Goal: Check status

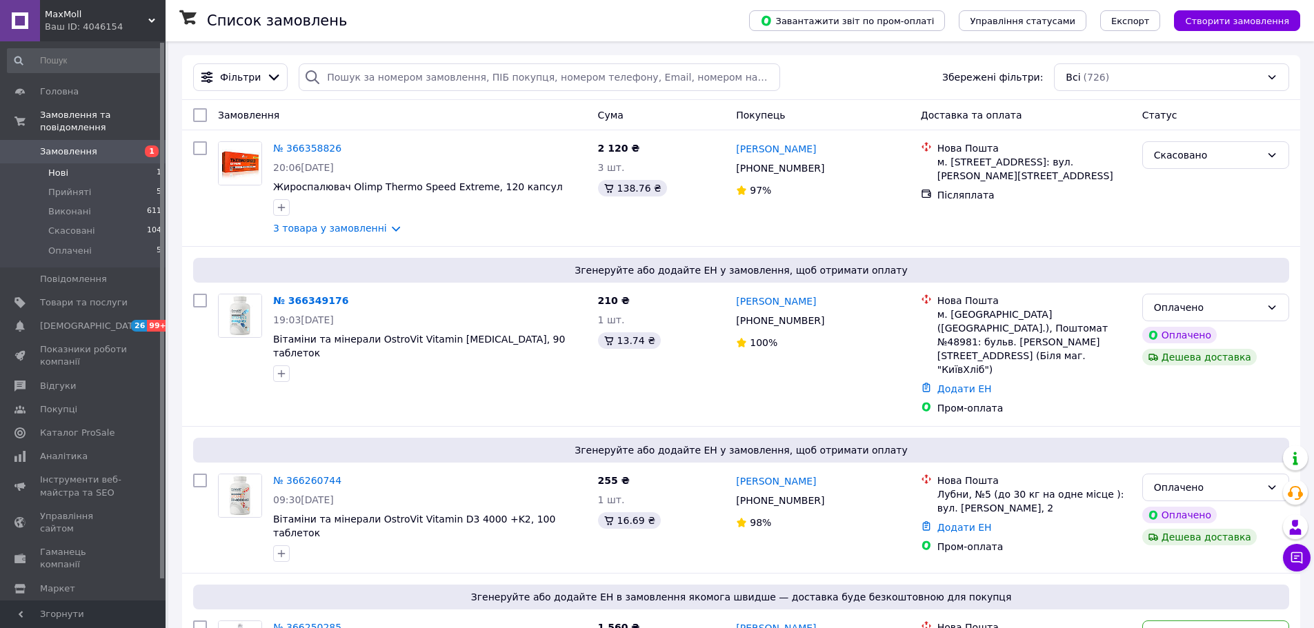
click at [72, 163] on li "Нові 1" at bounding box center [85, 172] width 170 height 19
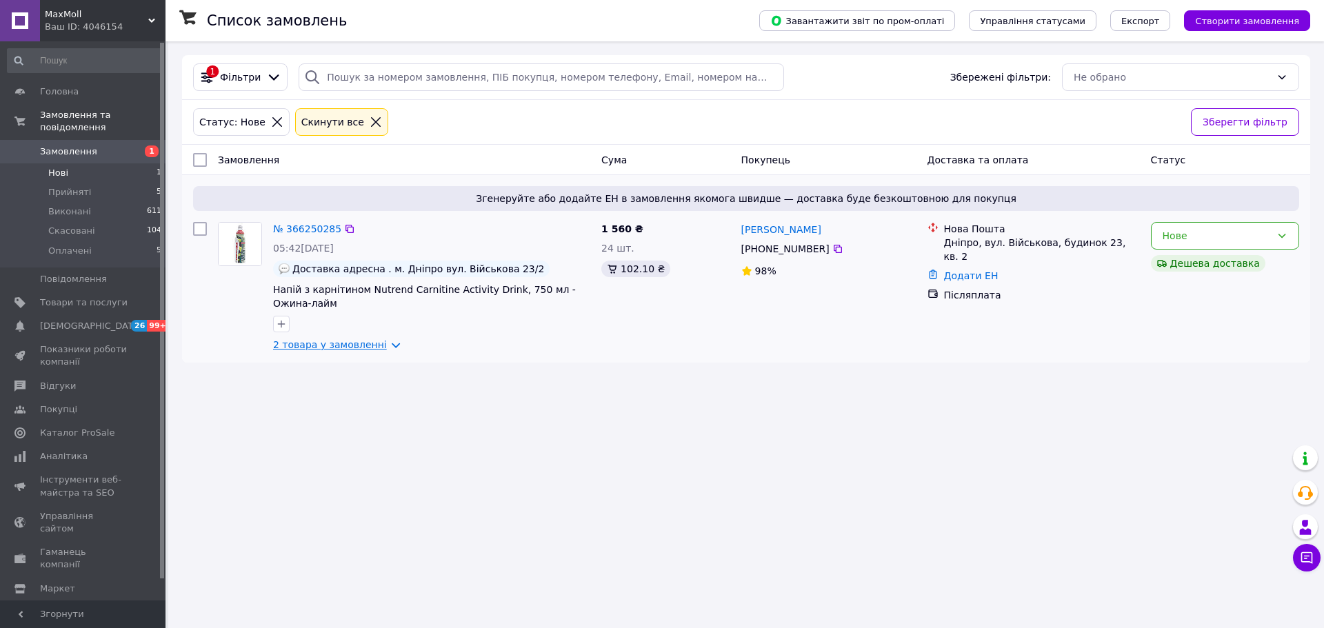
click at [379, 349] on link "2 товара у замовленні" at bounding box center [330, 344] width 114 height 11
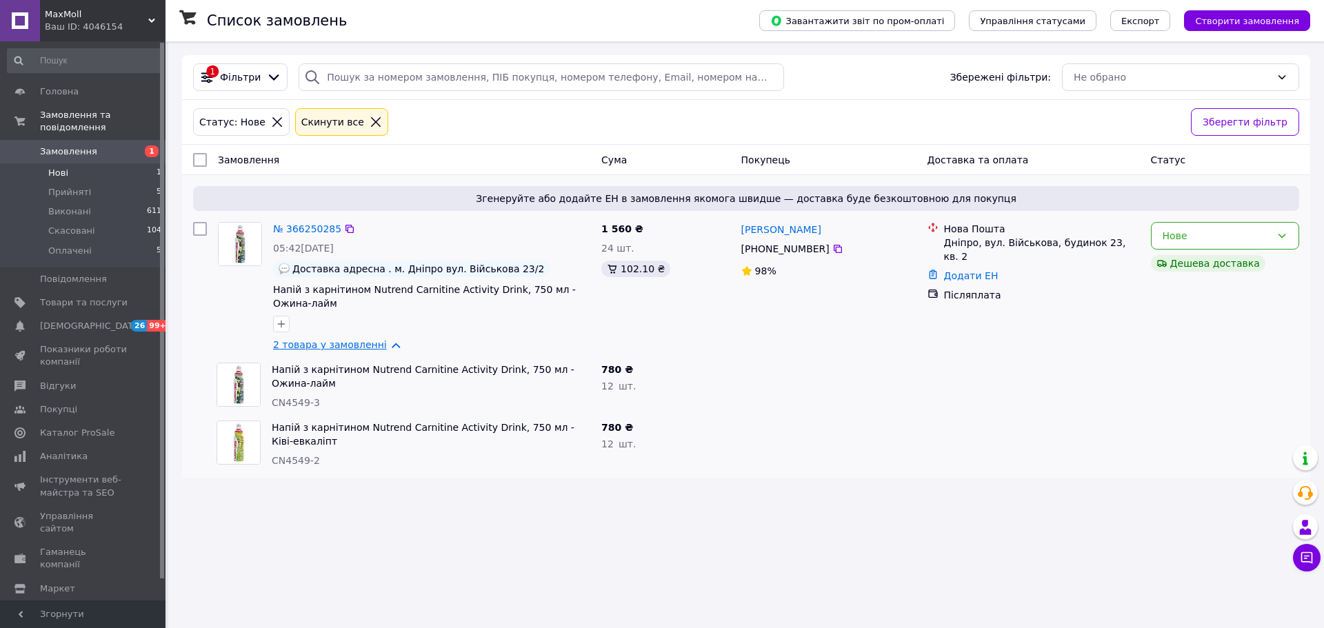
click at [380, 349] on link "2 товара у замовленні" at bounding box center [330, 344] width 114 height 11
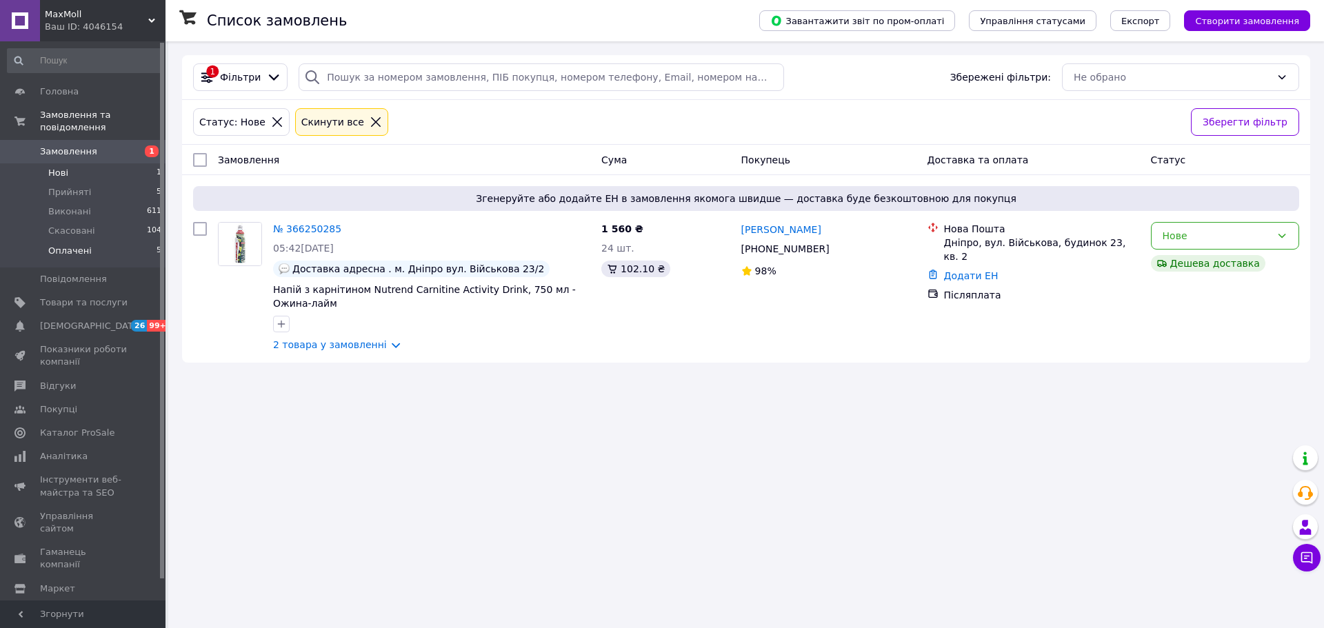
click at [77, 245] on span "Оплачені" at bounding box center [69, 251] width 43 height 12
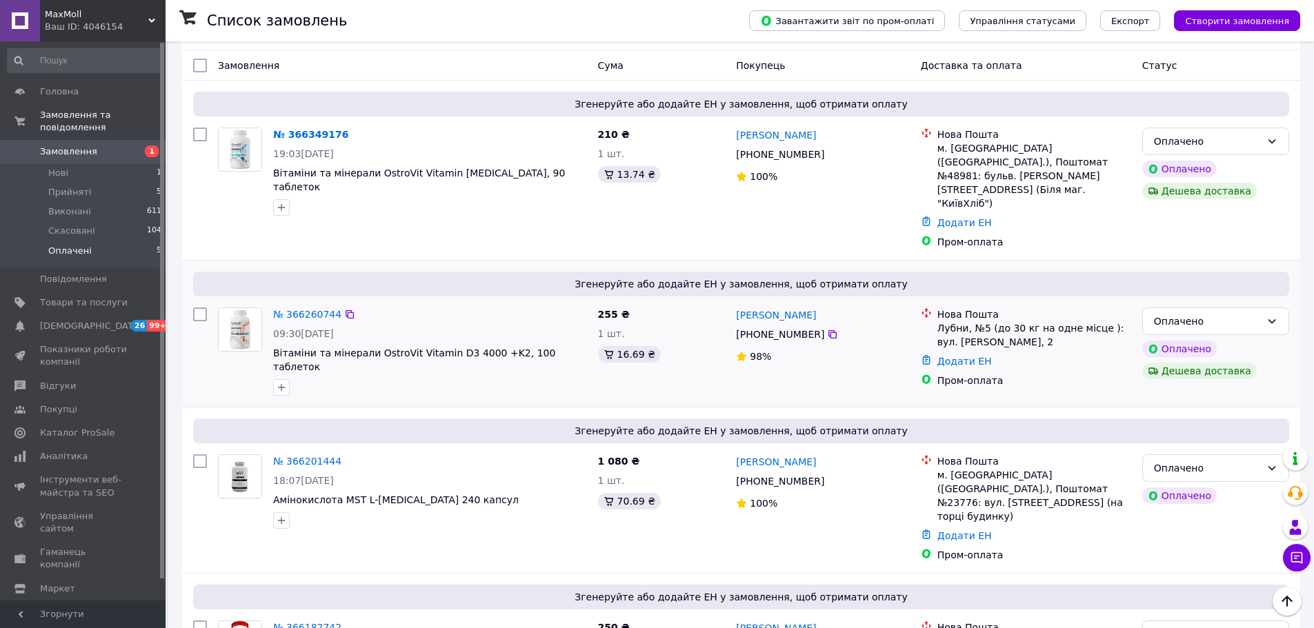
scroll to position [74, 0]
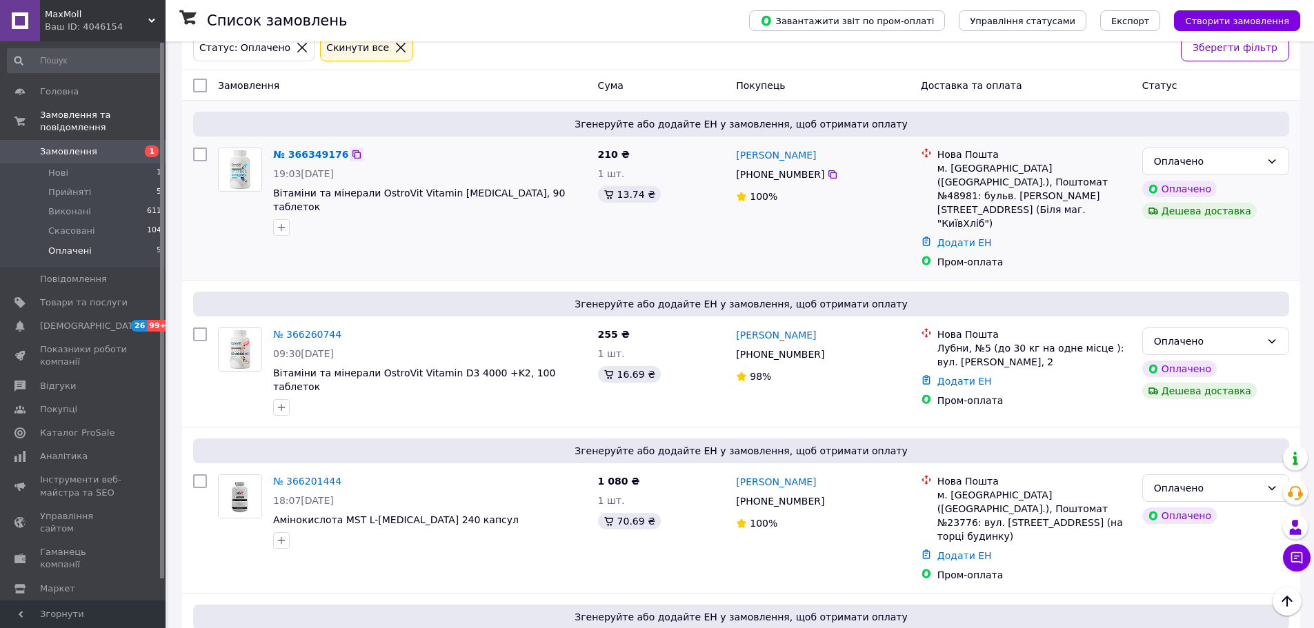
click at [351, 157] on icon at bounding box center [356, 154] width 11 height 11
click at [317, 156] on link "№ 366349176" at bounding box center [310, 154] width 75 height 11
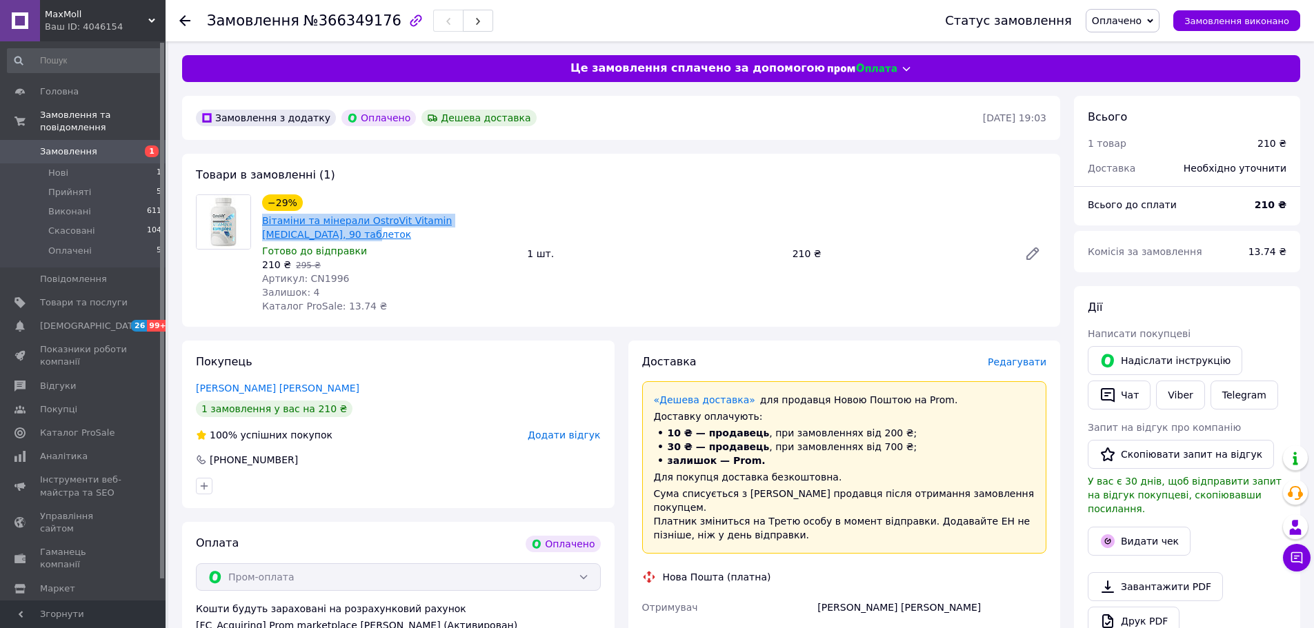
drag, startPoint x: 295, startPoint y: 233, endPoint x: 263, endPoint y: 224, distance: 33.6
click at [263, 224] on span "Вітаміни та мінерали OstroVit Vitamin [MEDICAL_DATA], 90 таблеток" at bounding box center [389, 228] width 254 height 28
copy link "Вітаміни та мінерали OstroVit Vitamin [MEDICAL_DATA], 90 таблеток"
click at [321, 279] on span "Артикул: CN1996" at bounding box center [305, 278] width 87 height 11
drag, startPoint x: 321, startPoint y: 279, endPoint x: 320, endPoint y: 255, distance: 24.9
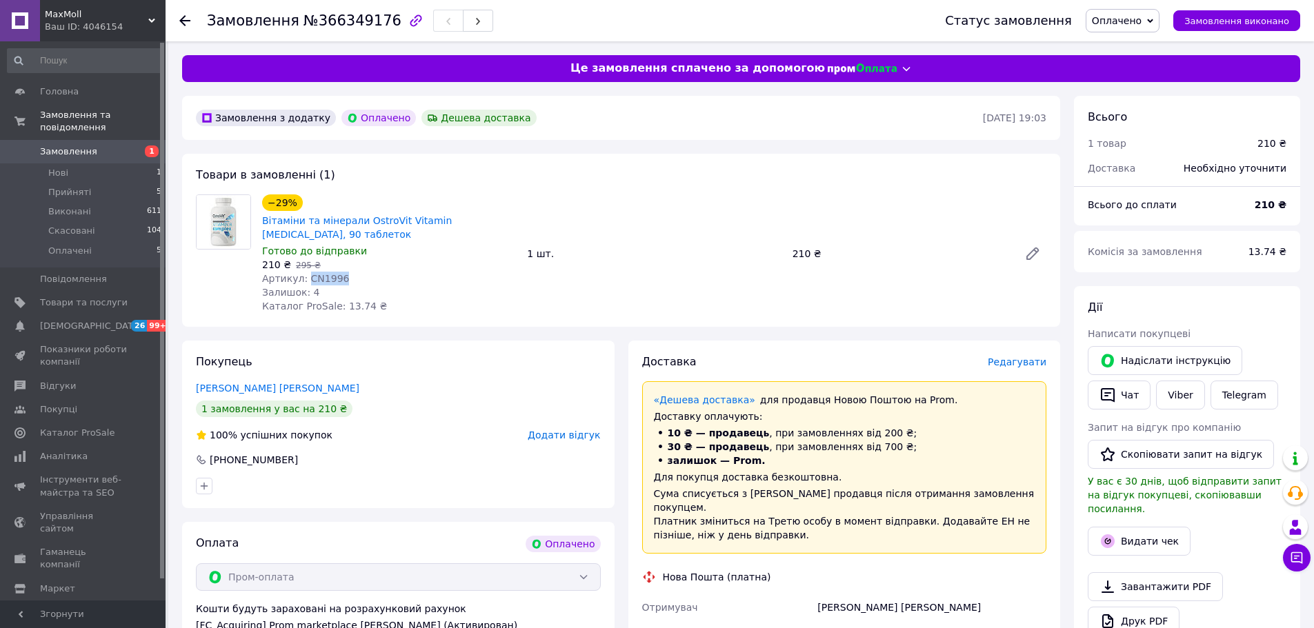
click at [324, 280] on span "Артикул: CN1996" at bounding box center [305, 278] width 87 height 11
copy span "CN1996"
